Goal: Browse casually

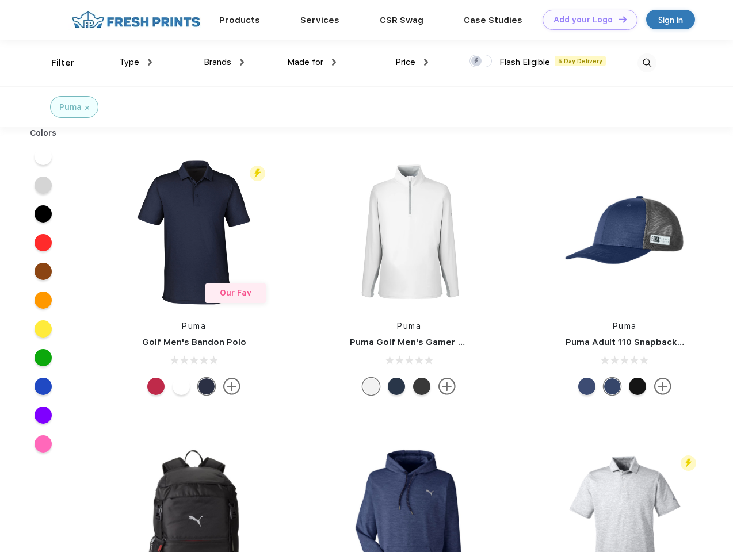
click at [586, 20] on link "Add your Logo Design Tool" at bounding box center [590, 20] width 95 height 20
click at [0, 0] on div "Design Tool" at bounding box center [0, 0] width 0 height 0
click at [617, 19] on link "Add your Logo Design Tool" at bounding box center [590, 20] width 95 height 20
click at [55, 63] on div "Filter" at bounding box center [63, 62] width 24 height 13
click at [136, 62] on span "Type" at bounding box center [129, 62] width 20 height 10
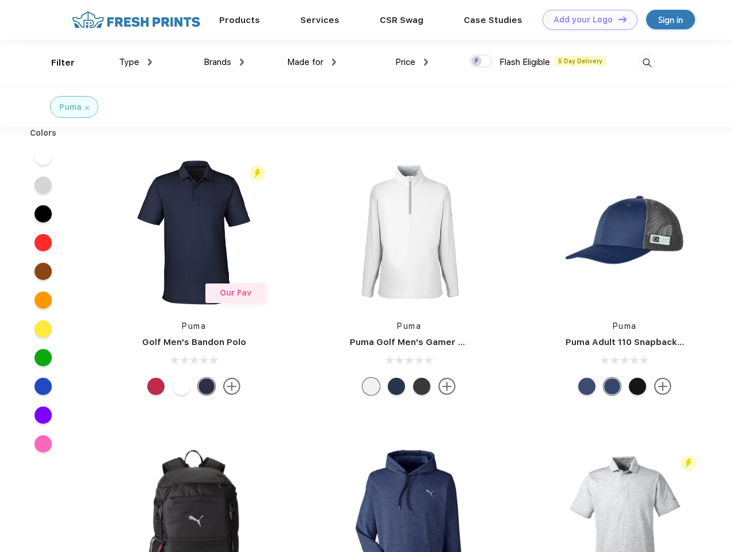
click at [224, 62] on span "Brands" at bounding box center [218, 62] width 28 height 10
click at [312, 62] on span "Made for" at bounding box center [305, 62] width 36 height 10
click at [412, 62] on span "Price" at bounding box center [405, 62] width 20 height 10
click at [481, 62] on div at bounding box center [480, 61] width 22 height 13
click at [477, 62] on input "checkbox" at bounding box center [472, 57] width 7 height 7
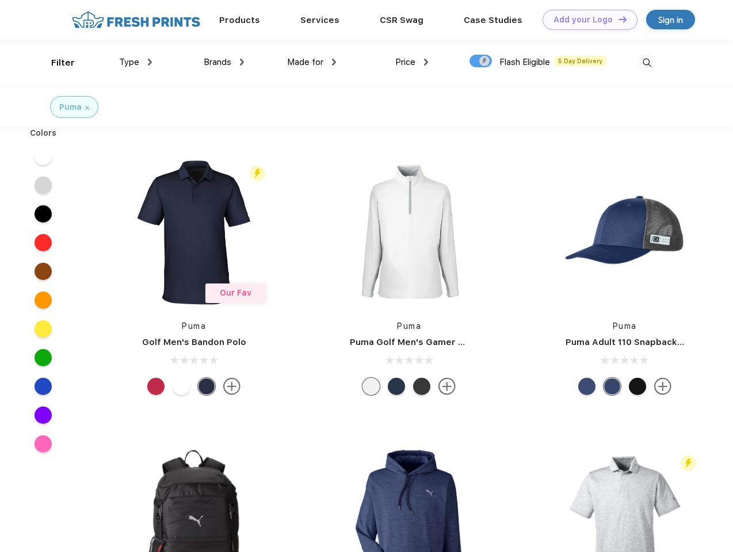
click at [647, 63] on img at bounding box center [646, 63] width 19 height 19
